Goal: Find specific page/section: Find specific page/section

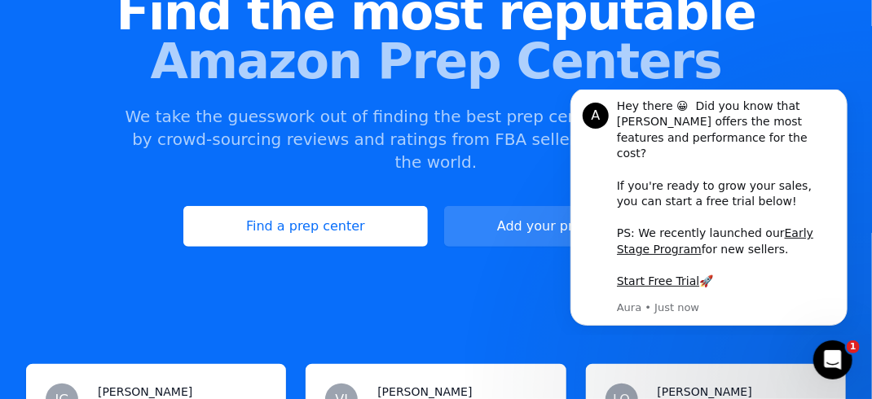
scroll to position [182, 0]
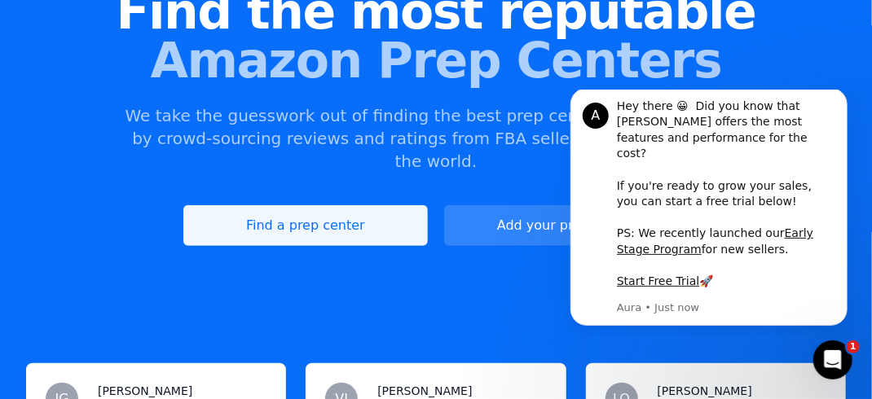
click at [322, 216] on link "Find a prep center" at bounding box center [305, 225] width 244 height 41
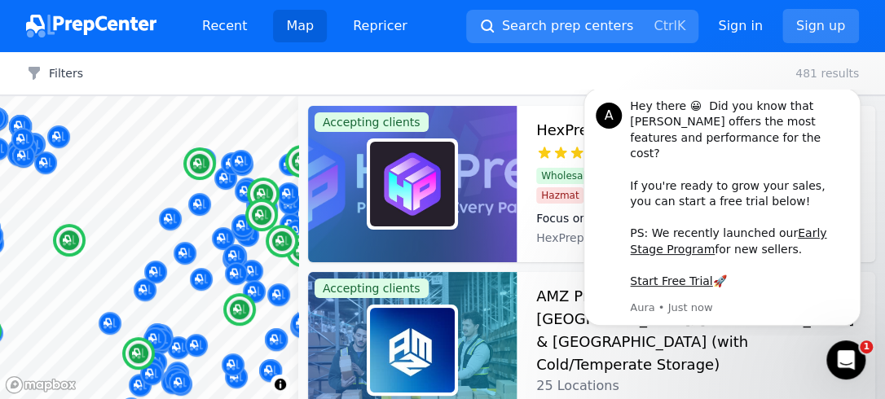
click at [763, 358] on div "AMZ Prep - 25+ Amazon FBA Warehouses: [GEOGRAPHIC_DATA], [GEOGRAPHIC_DATA] & [G…" at bounding box center [695, 340] width 319 height 111
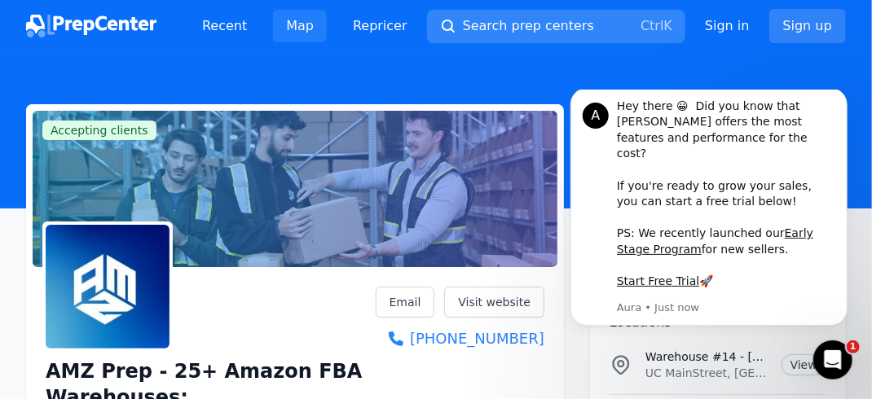
click at [297, 24] on link "Map" at bounding box center [300, 26] width 54 height 33
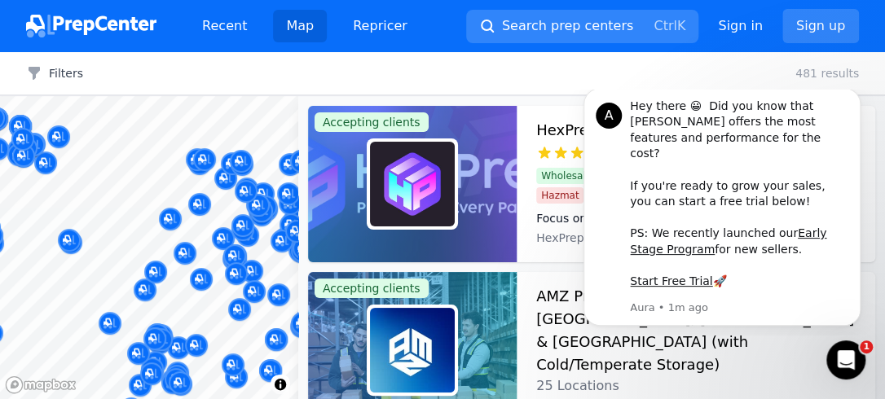
click at [247, 183] on div at bounding box center [258, 187] width 313 height 13
